Goal: Obtain resource: Download file/media

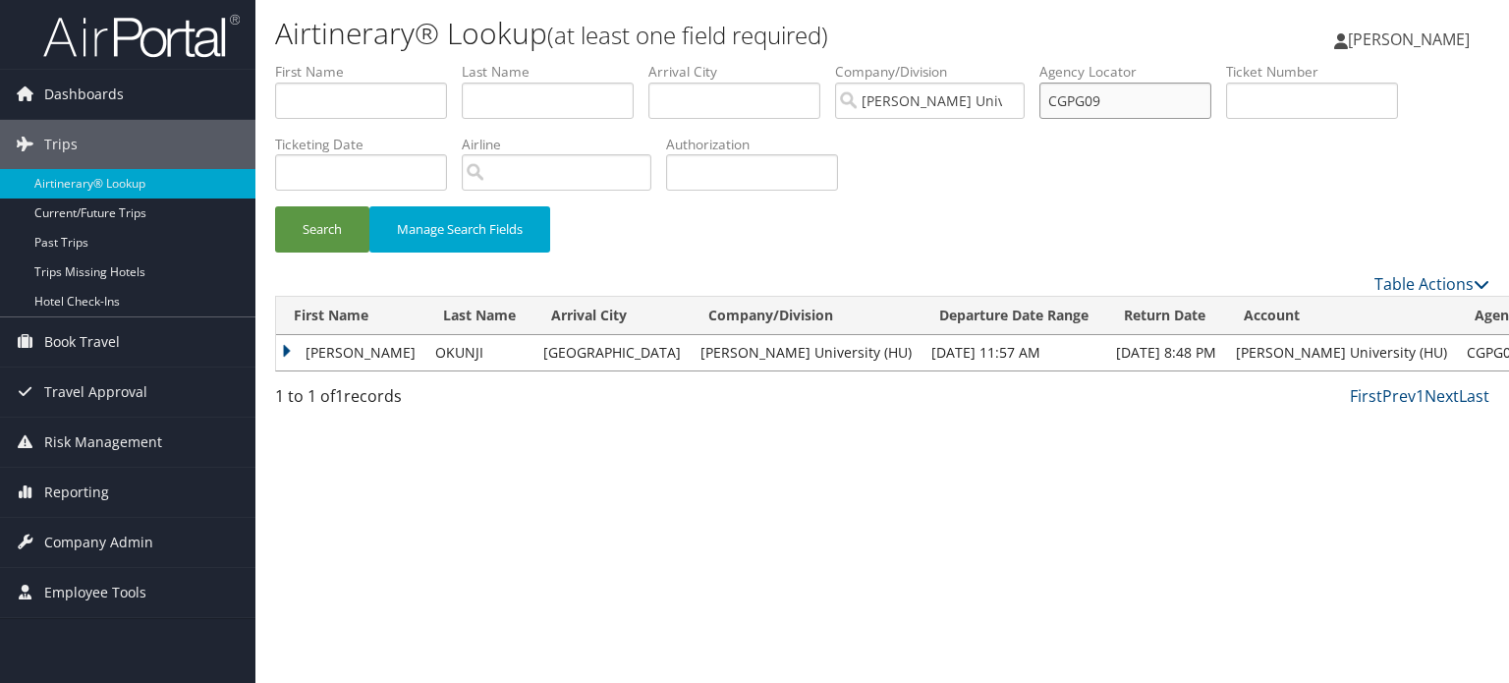
click at [1143, 96] on input "CGPG09" at bounding box center [1125, 101] width 172 height 36
paste input "CFJ687"
type input "CFJ687"
click at [275, 206] on button "Search" at bounding box center [322, 229] width 94 height 46
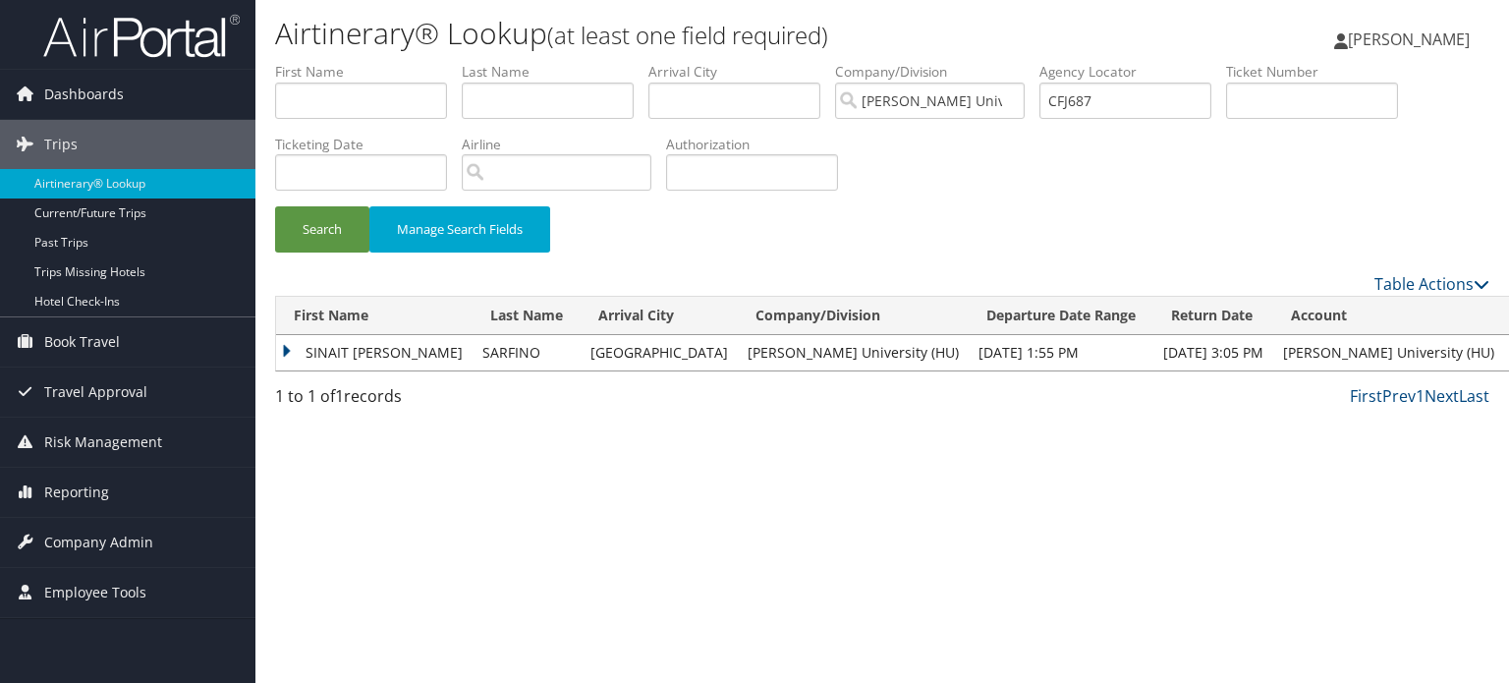
click at [334, 353] on td "SINAIT CIRILO" at bounding box center [374, 352] width 197 height 35
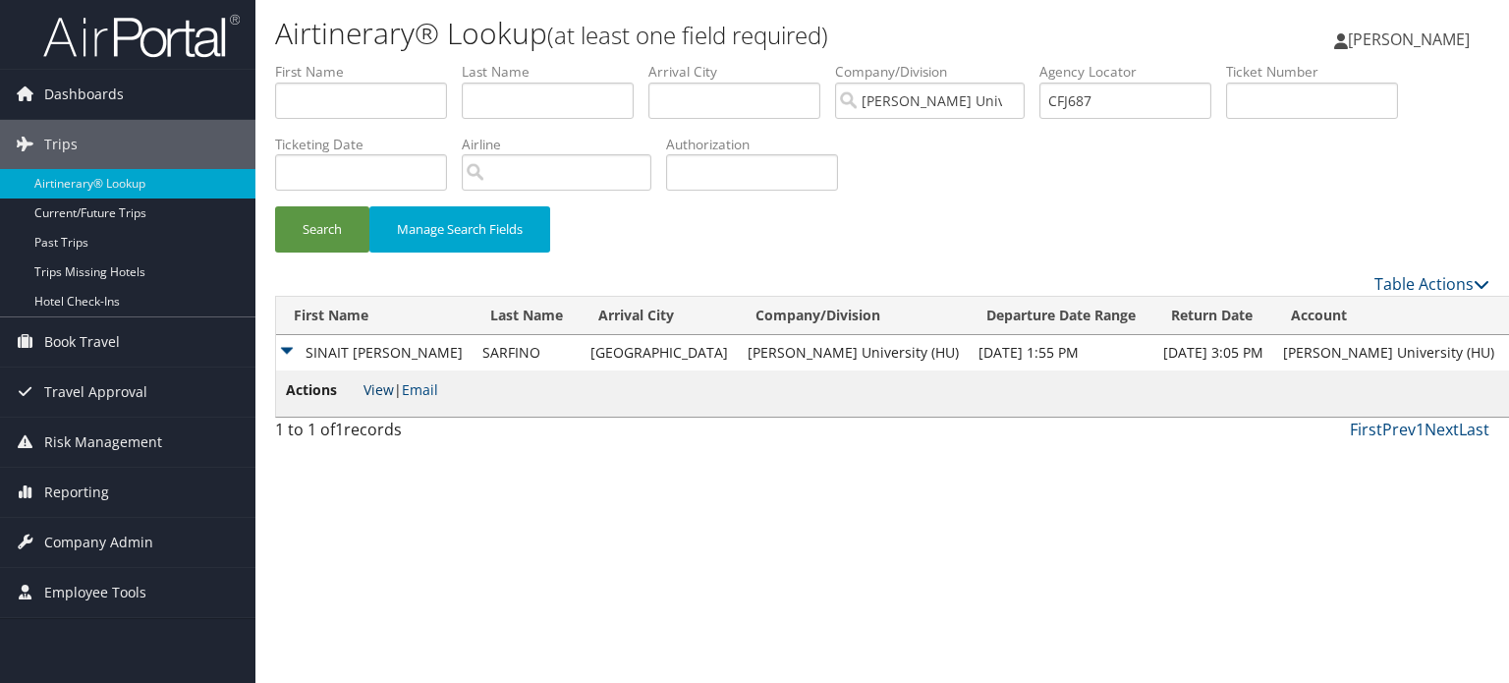
click at [381, 399] on link "View" at bounding box center [379, 389] width 30 height 19
click at [1151, 102] on input "CFJ687" at bounding box center [1125, 101] width 172 height 36
drag, startPoint x: 1151, startPoint y: 102, endPoint x: 1160, endPoint y: 72, distance: 32.0
click at [1160, 72] on li "Agency Locator CFJ687" at bounding box center [1132, 98] width 187 height 72
paste input "OGEZJU"
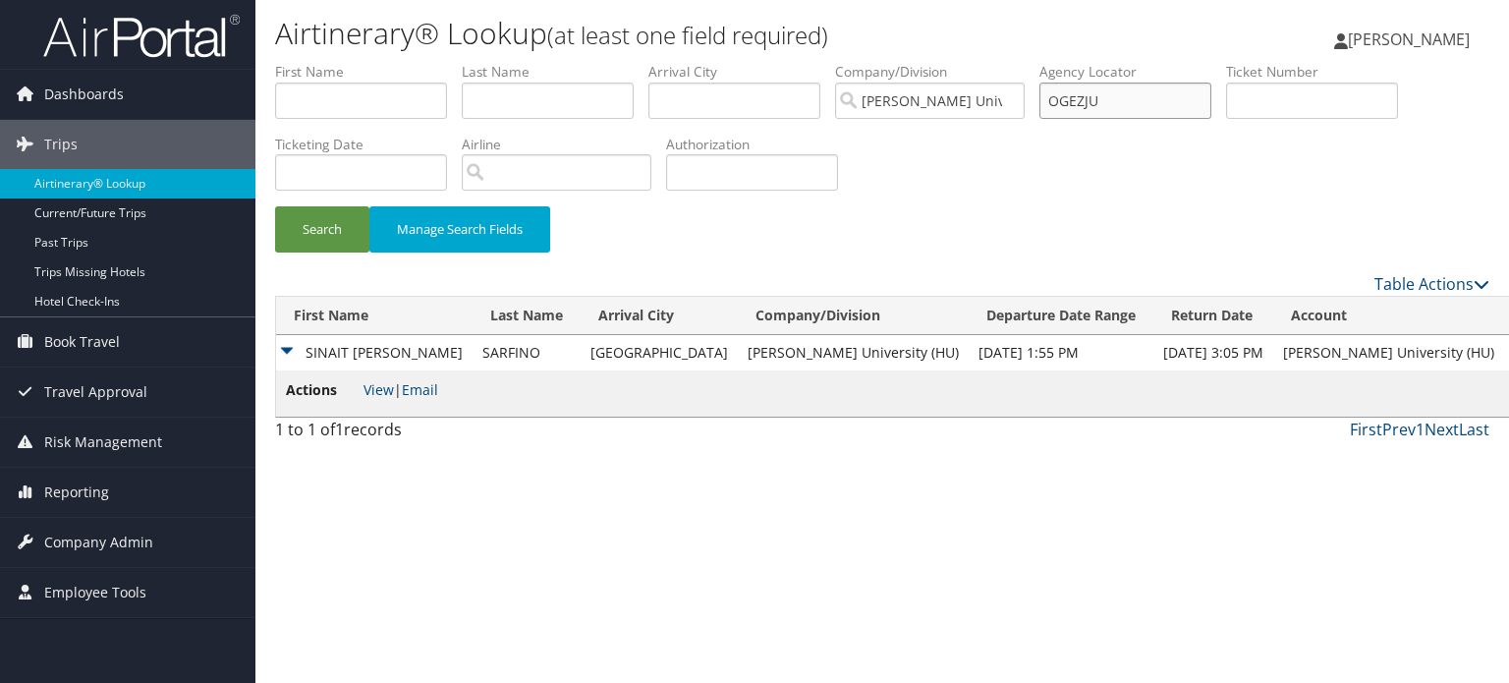
click at [1112, 101] on input "OGEZJU" at bounding box center [1125, 101] width 172 height 36
type input "OGEZJU"
click at [275, 206] on button "Search" at bounding box center [322, 229] width 94 height 46
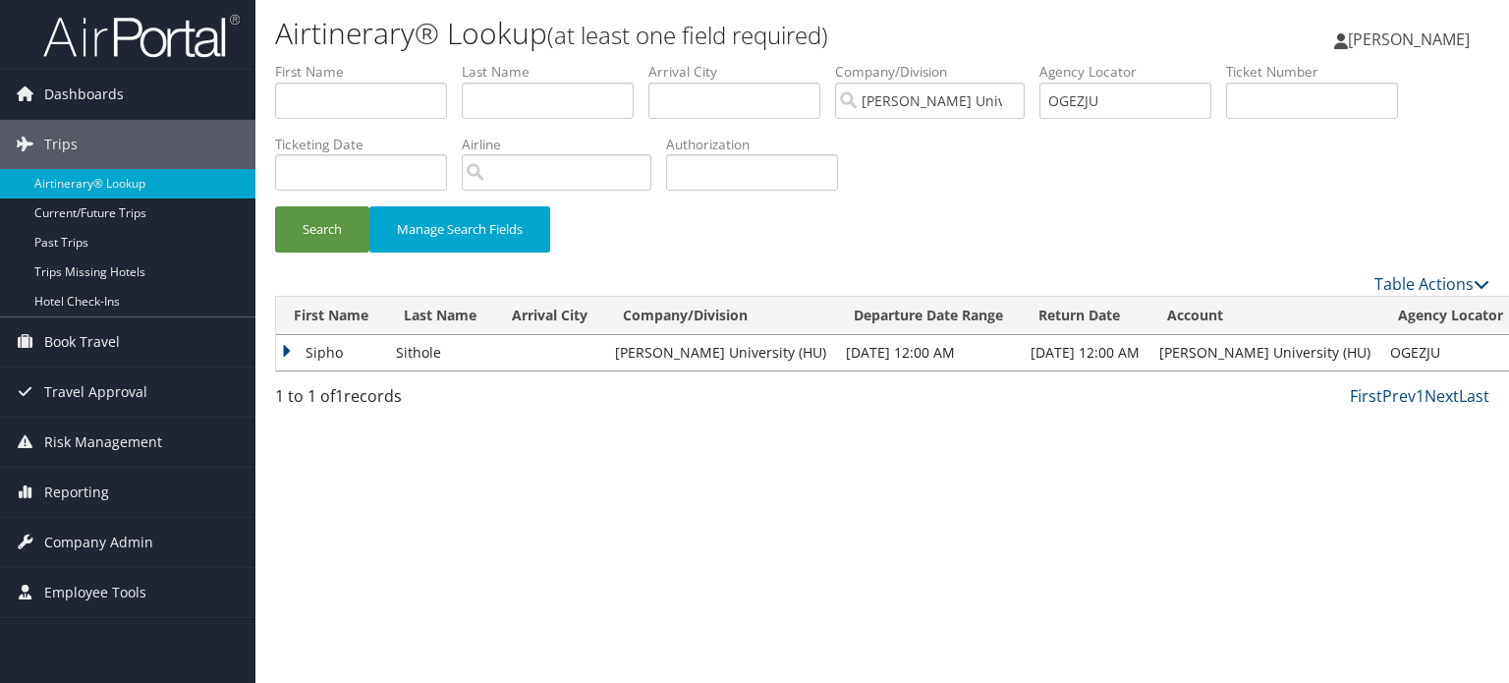
click at [290, 349] on td "Sipho" at bounding box center [331, 352] width 110 height 35
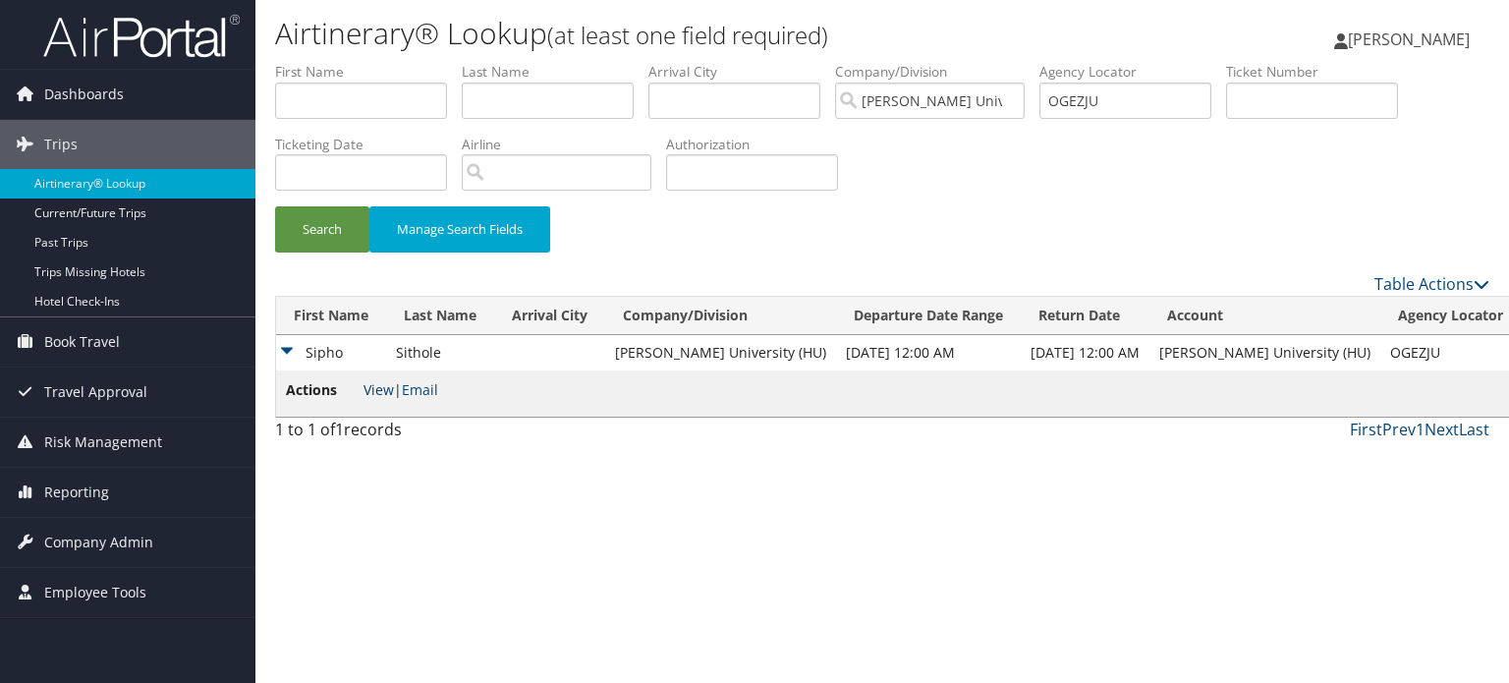
click at [384, 388] on link "View" at bounding box center [379, 389] width 30 height 19
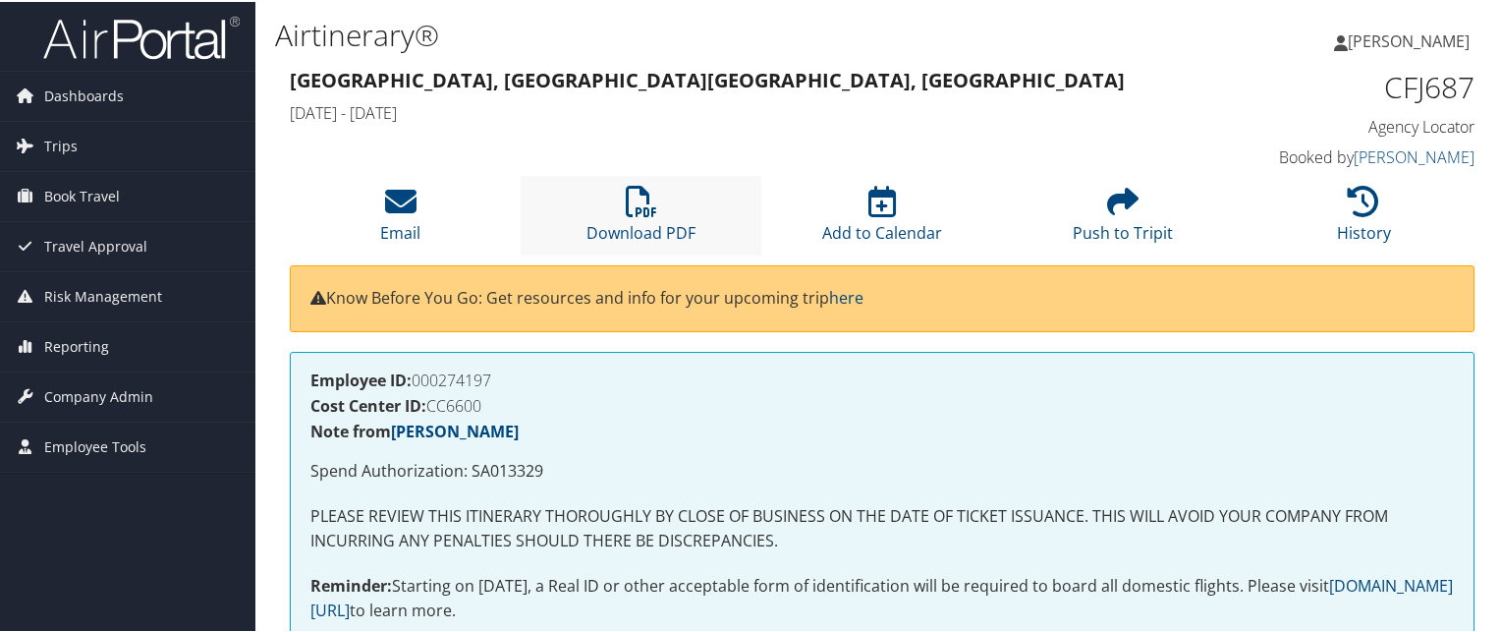
click at [581, 225] on li "Download PDF" at bounding box center [641, 214] width 241 height 80
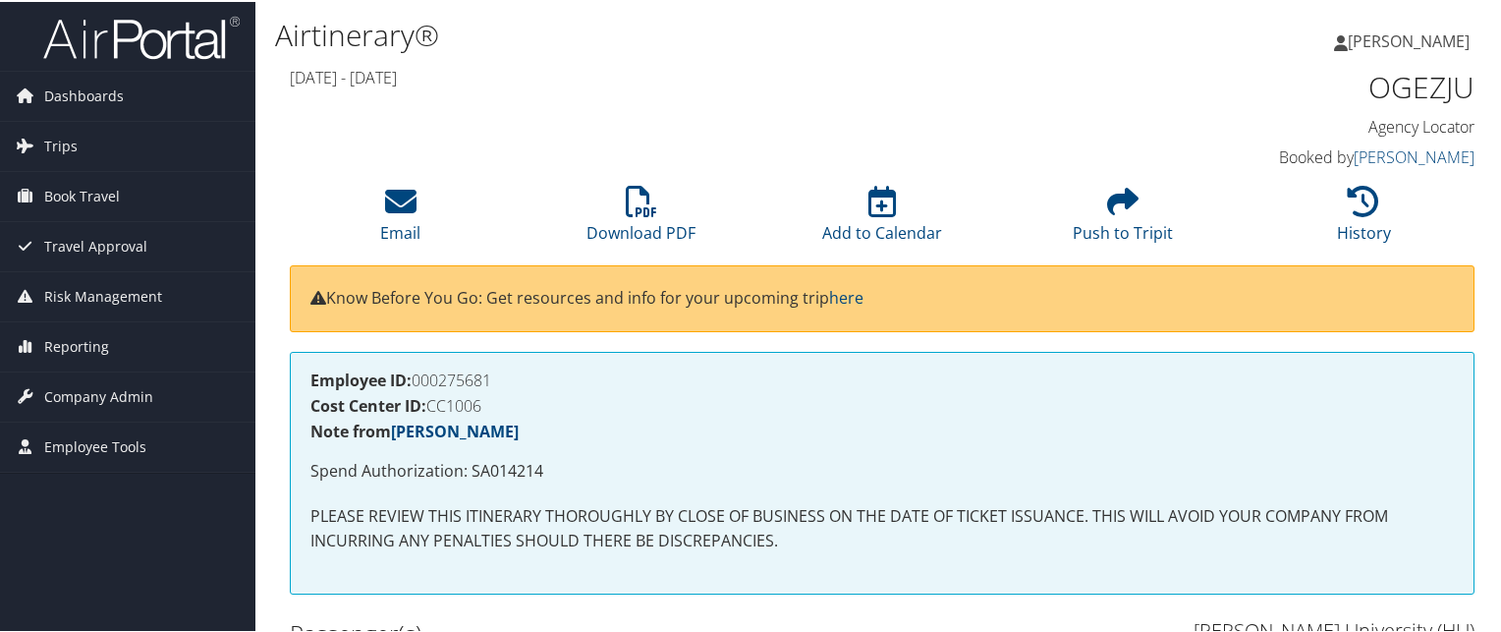
click at [775, 400] on h4 "Cost Center ID: CC1006" at bounding box center [882, 404] width 1144 height 16
click at [622, 204] on li "Download PDF" at bounding box center [641, 214] width 241 height 80
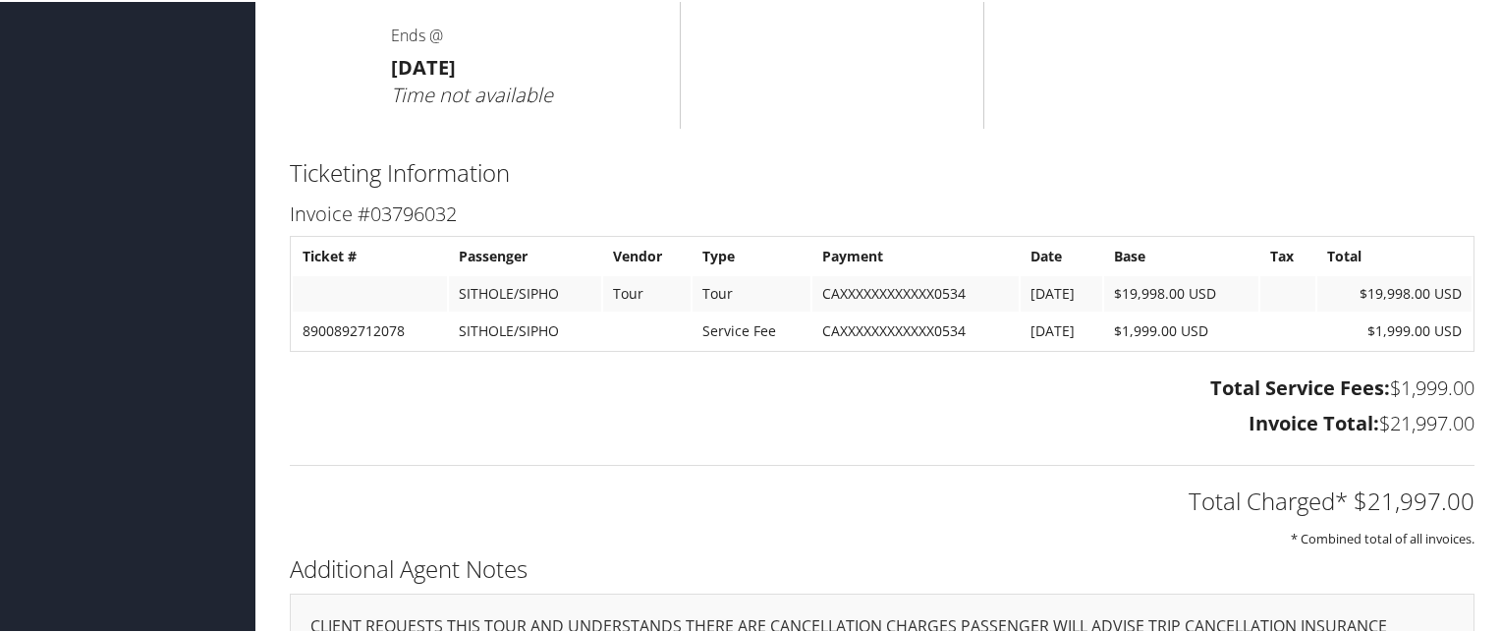
scroll to position [1237, 0]
click at [734, 521] on div "Total Charged* $21,997.00 * Combined total of all invoices." at bounding box center [882, 496] width 1214 height 104
